Goal: Information Seeking & Learning: Learn about a topic

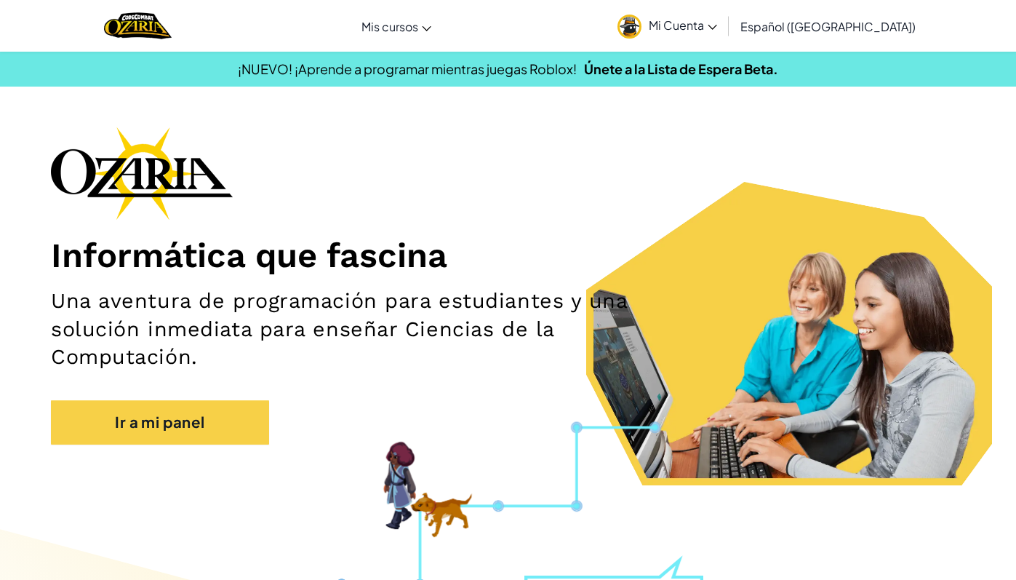
click at [641, 21] on img at bounding box center [629, 27] width 24 height 24
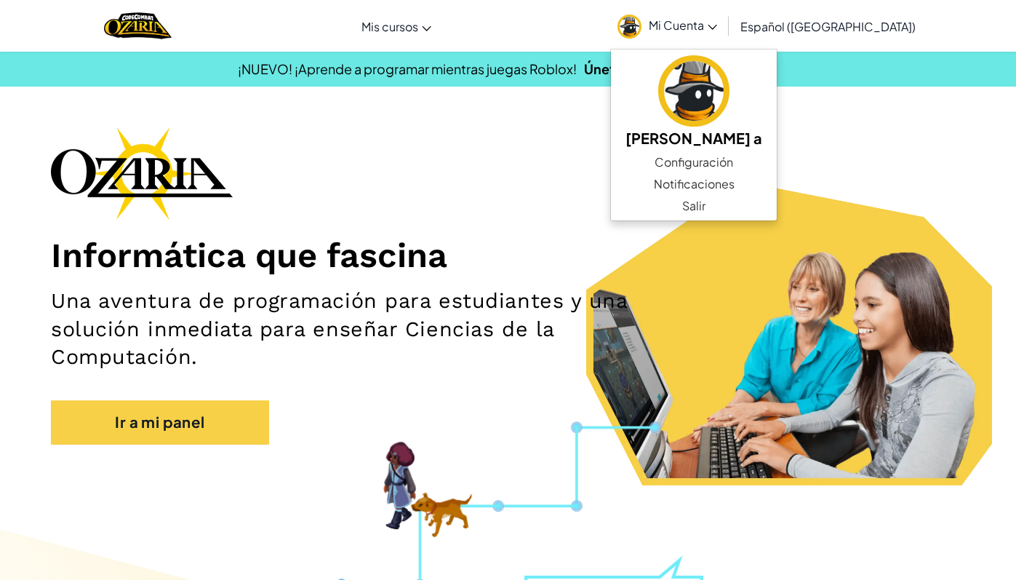
click at [711, 21] on span "Mi Cuenta" at bounding box center [683, 24] width 68 height 15
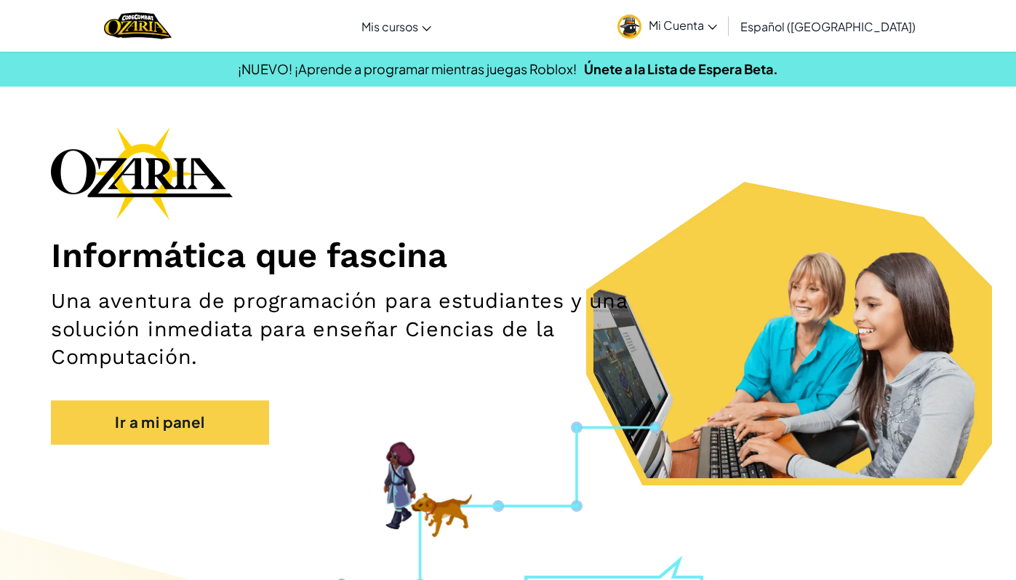
click at [705, 20] on span "Mi Cuenta" at bounding box center [683, 24] width 68 height 15
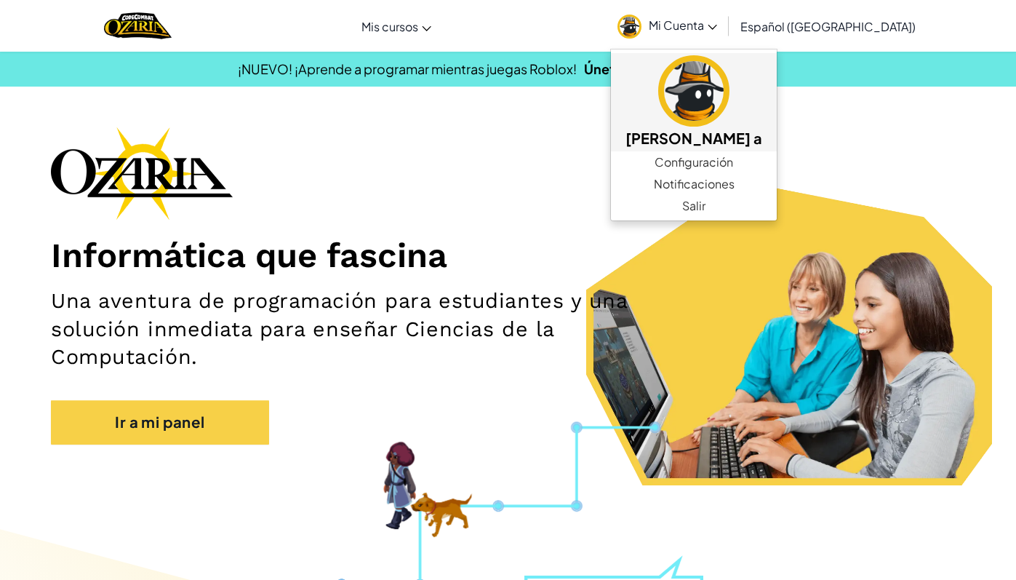
click at [683, 132] on h5 "[PERSON_NAME] a" at bounding box center [693, 138] width 137 height 23
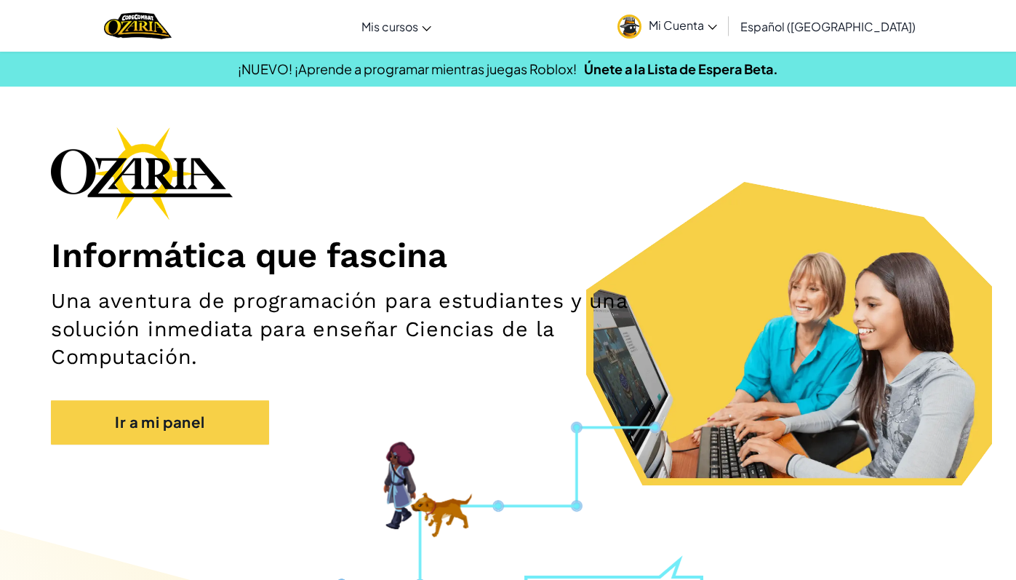
click at [717, 21] on span "Mi Cuenta" at bounding box center [683, 24] width 68 height 15
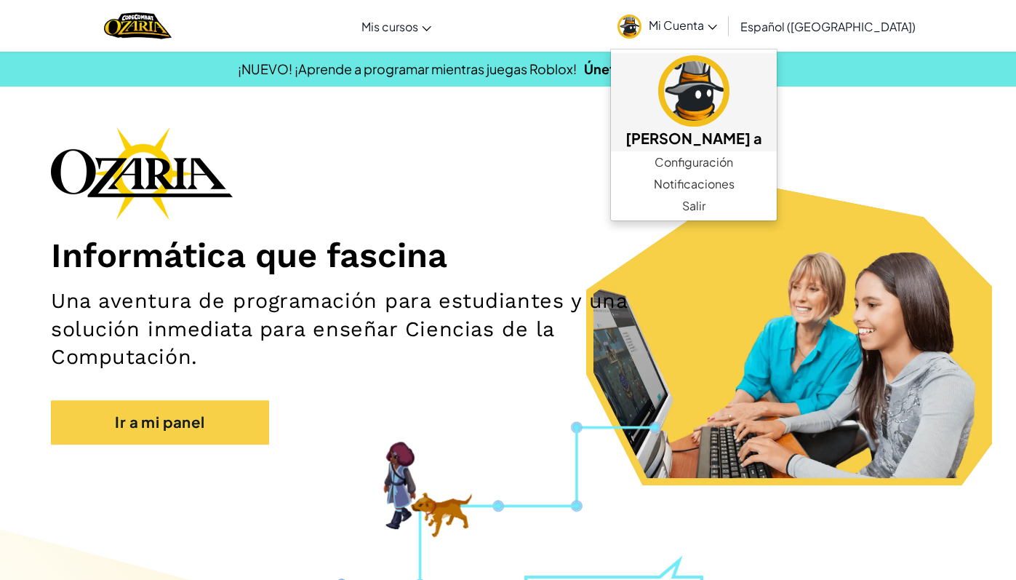
click at [705, 126] on img at bounding box center [693, 90] width 71 height 71
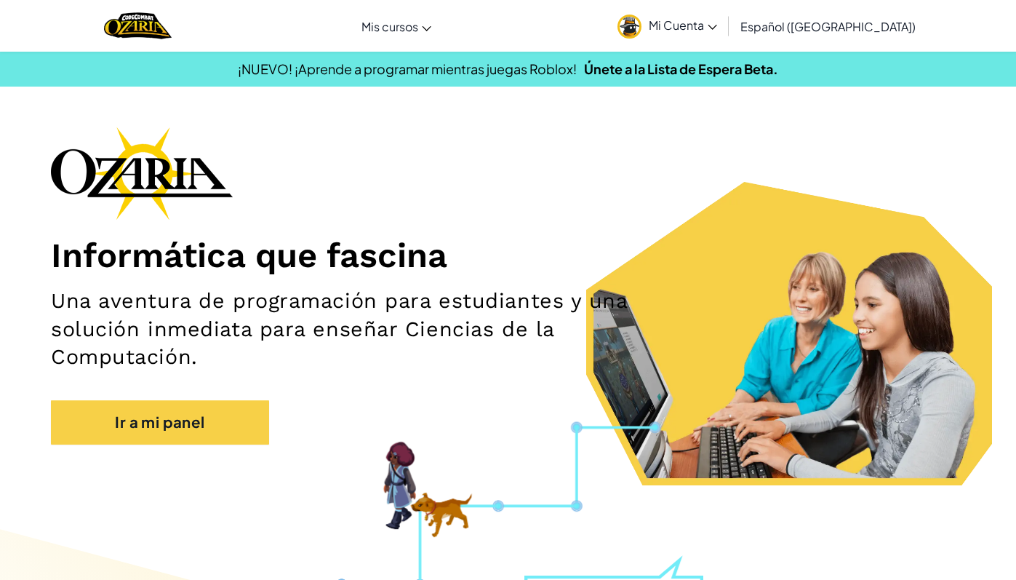
click at [717, 25] on icon at bounding box center [711, 27] width 9 height 5
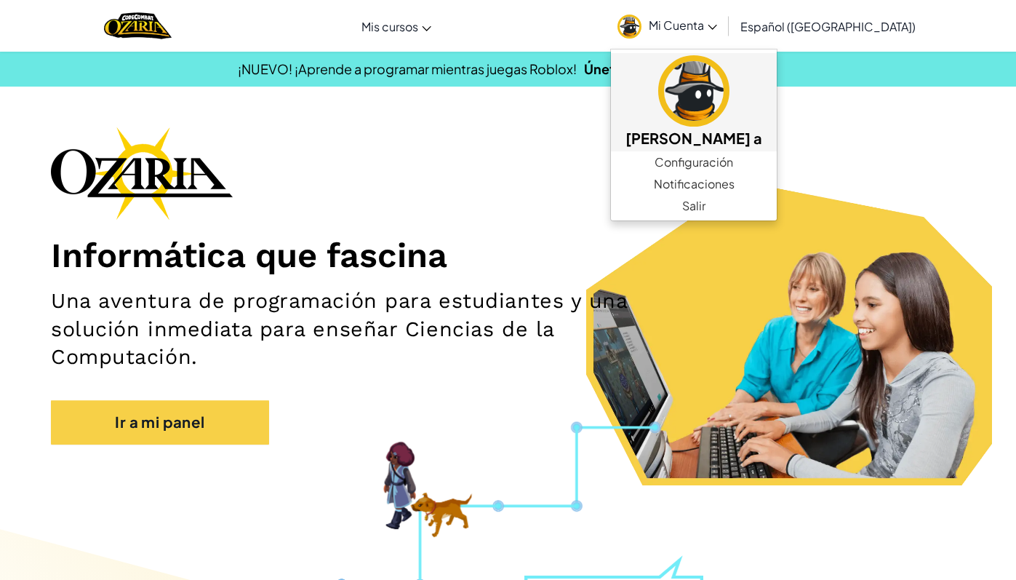
click at [695, 95] on img at bounding box center [693, 90] width 71 height 71
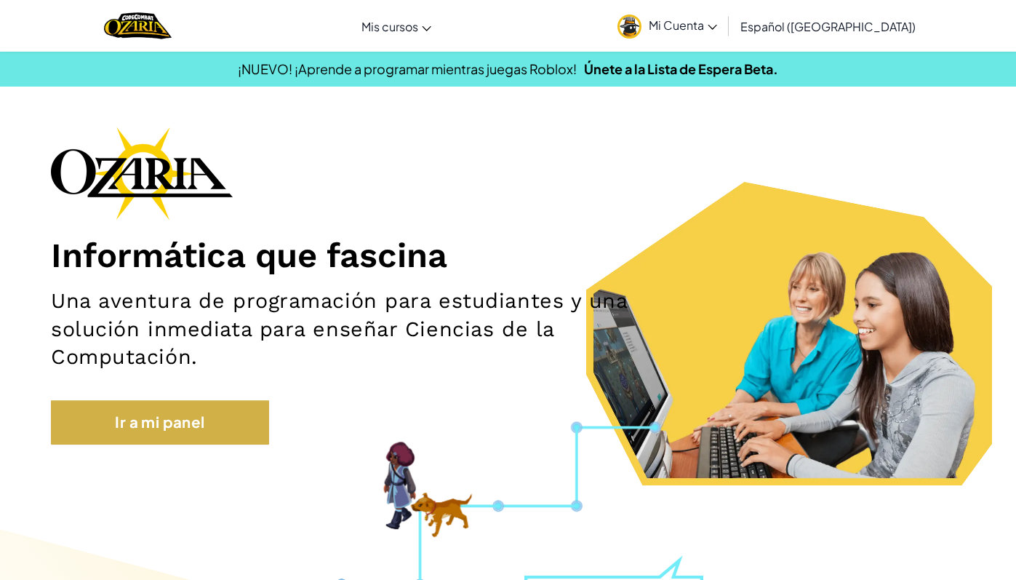
click at [193, 411] on link "Ir a mi panel" at bounding box center [160, 422] width 218 height 44
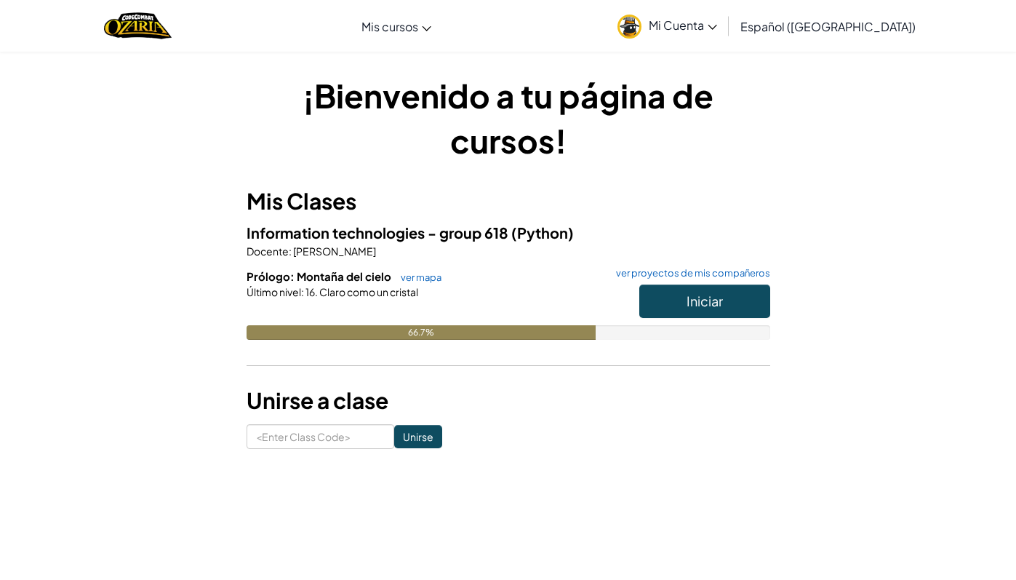
click at [735, 295] on button "Iniciar" at bounding box center [704, 300] width 131 height 33
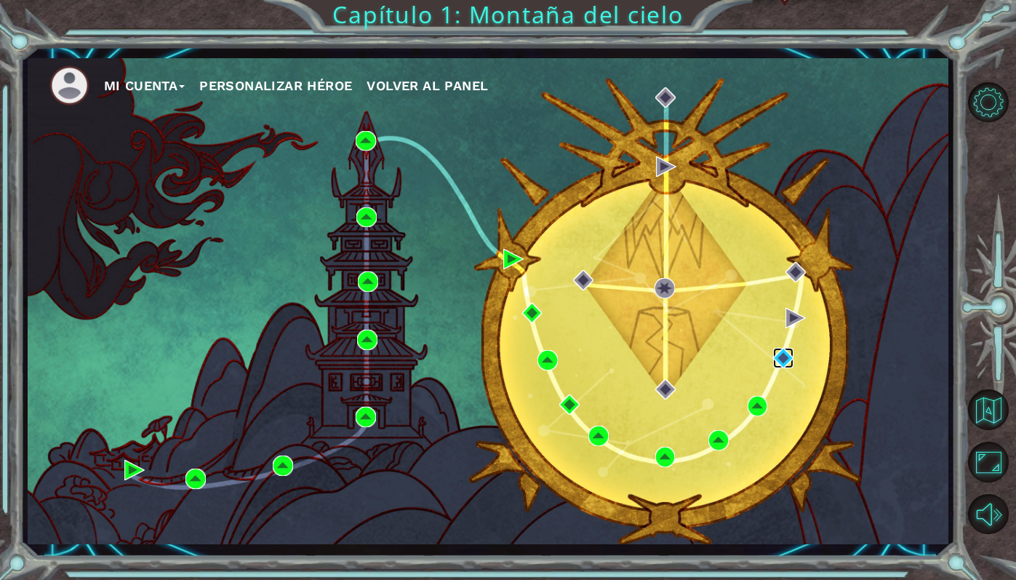
click at [790, 358] on img at bounding box center [783, 358] width 20 height 20
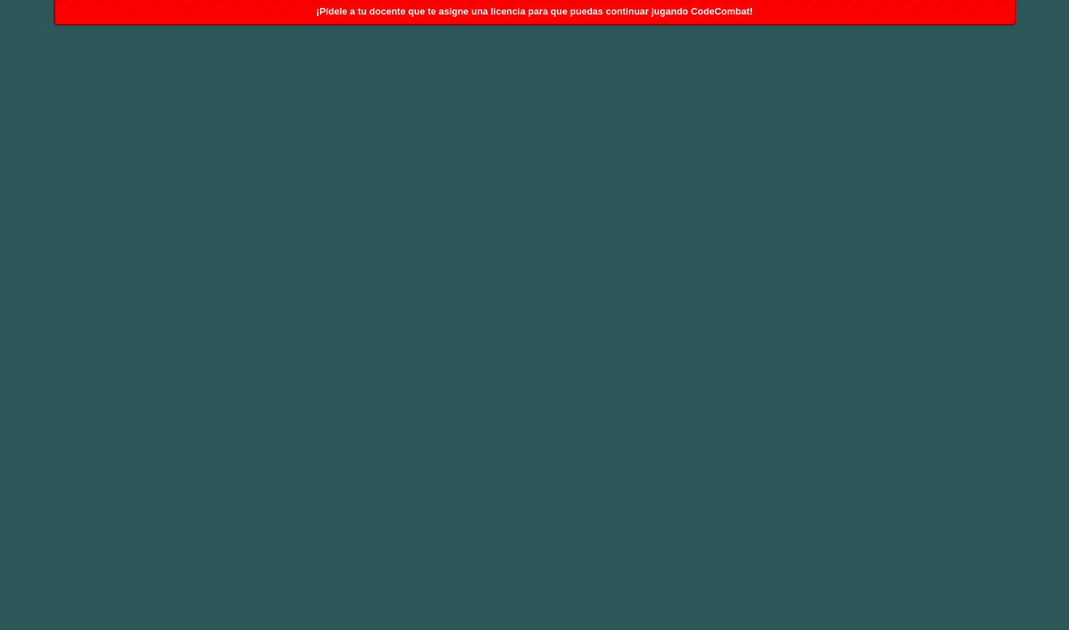
click at [1015, 521] on body "¡Pídele a tu docente que te asigne una licencia para que puedas continuar jugan…" at bounding box center [534, 315] width 1069 height 630
click at [876, 410] on body "¡Pídele a tu docente que te asigne una licencia para que puedas continuar jugan…" at bounding box center [534, 315] width 1069 height 630
